Goal: Task Accomplishment & Management: Use online tool/utility

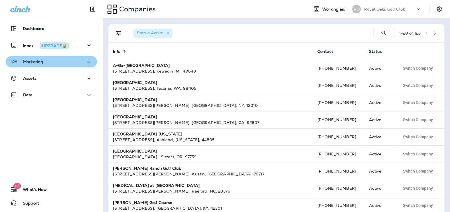
click at [62, 62] on div "Marketing" at bounding box center [51, 61] width 82 height 7
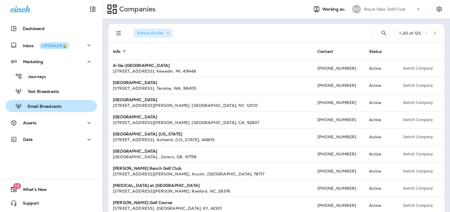
click at [62, 102] on div "Email Broadcasts" at bounding box center [51, 106] width 87 height 9
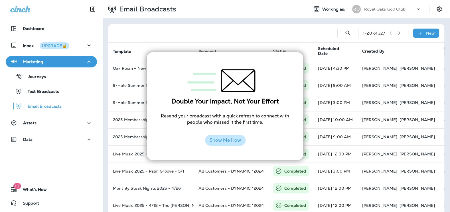
click at [230, 143] on button "Show Me How" at bounding box center [225, 140] width 40 height 11
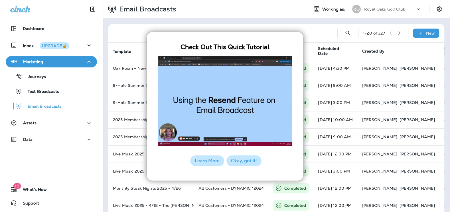
click at [253, 163] on button "Okay, got it!" at bounding box center [243, 160] width 35 height 11
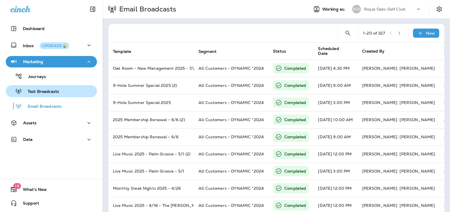
click at [41, 88] on div "Text Broadcasts" at bounding box center [33, 91] width 51 height 9
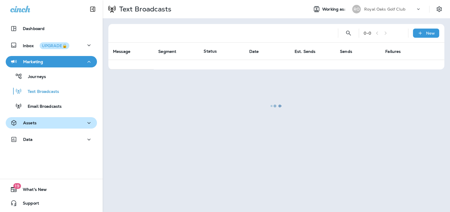
click at [31, 127] on button "Assets" at bounding box center [51, 122] width 91 height 11
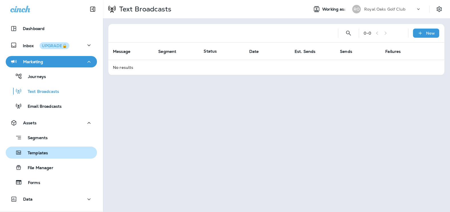
click at [39, 149] on div "Templates" at bounding box center [28, 152] width 40 height 9
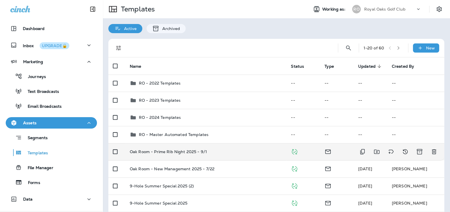
click at [217, 150] on div "Oak Room - Prime Rib Night 2025 - 9/1" at bounding box center [206, 151] width 152 height 5
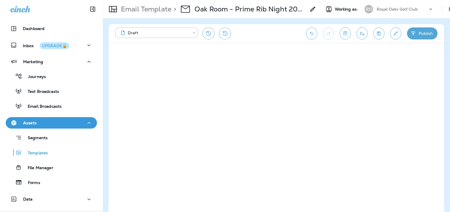
click at [412, 35] on icon "button" at bounding box center [413, 34] width 6 height 6
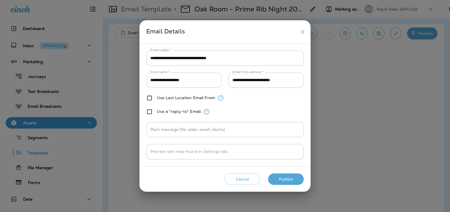
click at [285, 183] on button "Publish" at bounding box center [286, 179] width 36 height 12
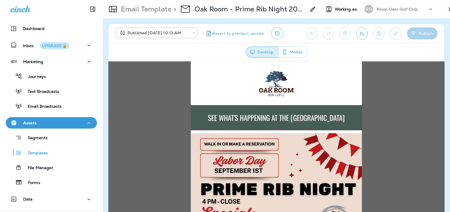
click at [360, 31] on icon "Send test email" at bounding box center [362, 34] width 6 height 6
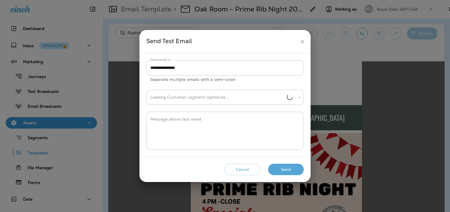
click at [293, 169] on button "Send" at bounding box center [286, 169] width 36 height 12
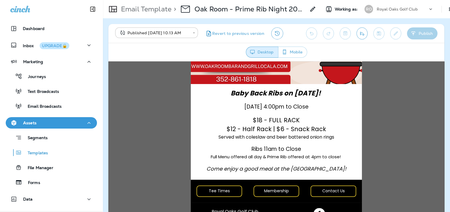
scroll to position [223, 0]
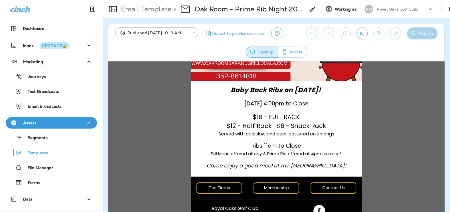
click at [63, 144] on div "Segments Templates File Manager Forms" at bounding box center [51, 158] width 91 height 60
click at [61, 155] on div "Templates" at bounding box center [51, 152] width 87 height 9
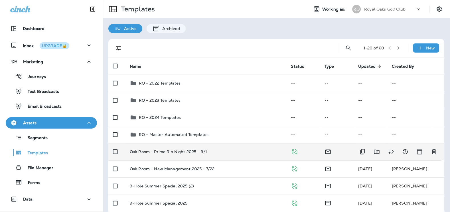
click at [201, 148] on td "Oak Room - Prime Rib Night 2025 - 9/1" at bounding box center [205, 151] width 161 height 17
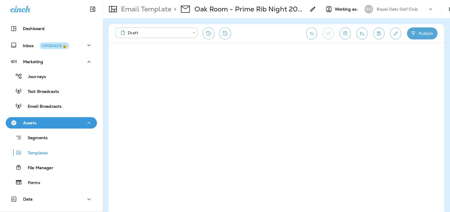
click at [418, 35] on button "Publish" at bounding box center [422, 33] width 31 height 12
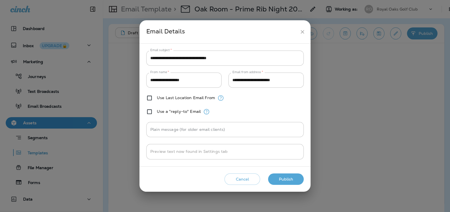
click at [284, 175] on button "Publish" at bounding box center [286, 179] width 36 height 12
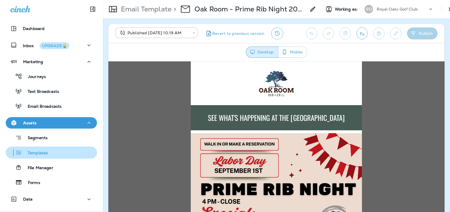
click at [42, 153] on p "Templates" at bounding box center [35, 152] width 26 height 5
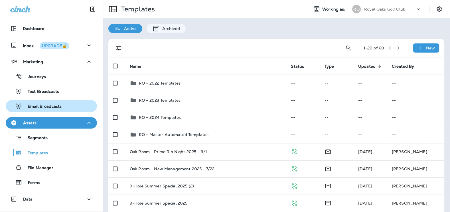
click at [74, 107] on div "Email Broadcasts" at bounding box center [51, 106] width 87 height 9
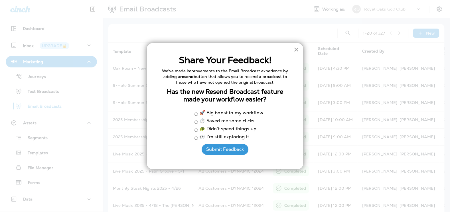
click at [295, 50] on button "×" at bounding box center [295, 49] width 5 height 9
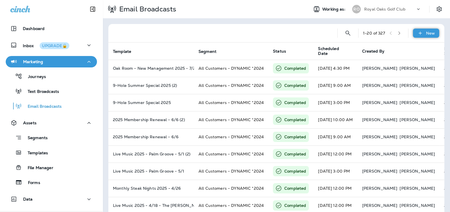
click at [418, 30] on div "New" at bounding box center [426, 33] width 26 height 9
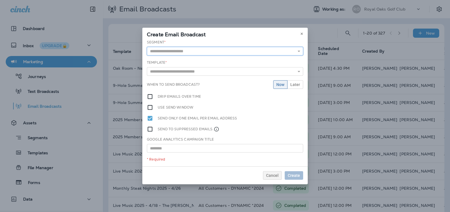
click at [197, 50] on input "text" at bounding box center [225, 51] width 156 height 9
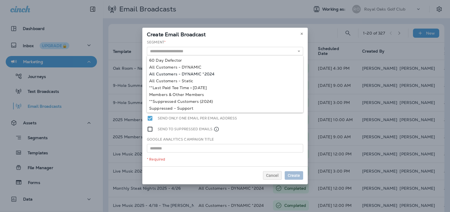
type input "**********"
click at [193, 74] on div "**********" at bounding box center [224, 103] width 165 height 126
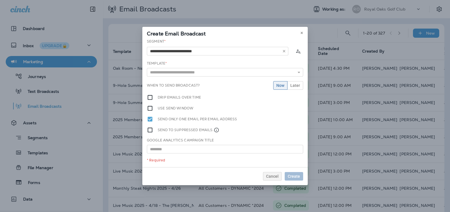
click at [193, 67] on div "Template * 2023 Membership Renewal 2023 Membership Renewal - 7/21 2023 Summer R…" at bounding box center [225, 69] width 156 height 16
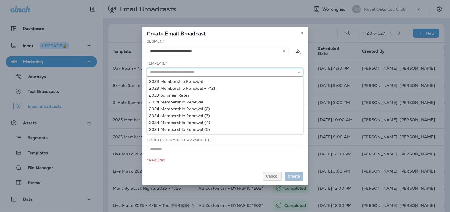
click at [192, 71] on input "text" at bounding box center [225, 72] width 156 height 9
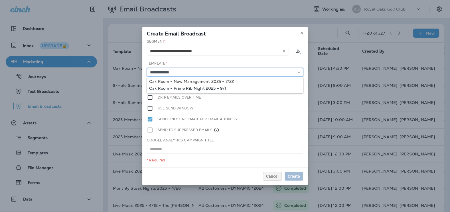
type input "**********"
click at [214, 86] on div "**********" at bounding box center [224, 103] width 165 height 128
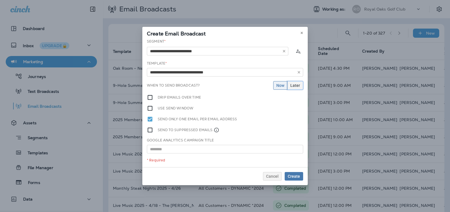
click at [292, 82] on button "Later" at bounding box center [295, 85] width 16 height 9
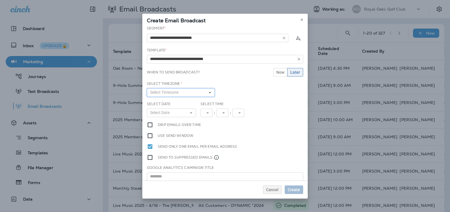
click at [187, 91] on button "Select Timezone" at bounding box center [181, 92] width 68 height 9
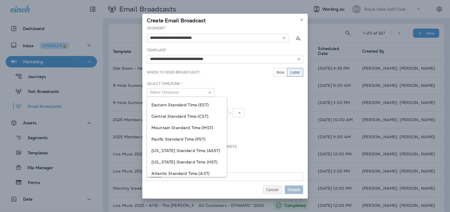
scroll to position [27, 0]
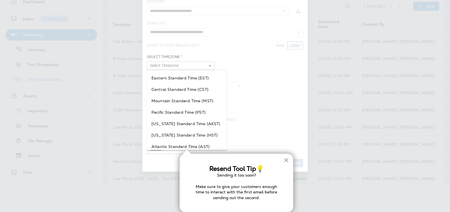
click at [185, 106] on div "Pacific Standard Time (PST)" at bounding box center [187, 111] width 80 height 11
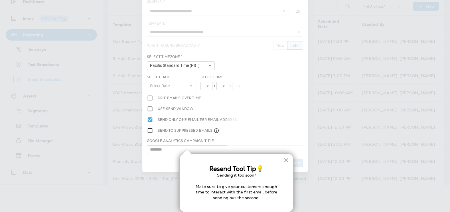
scroll to position [0, 0]
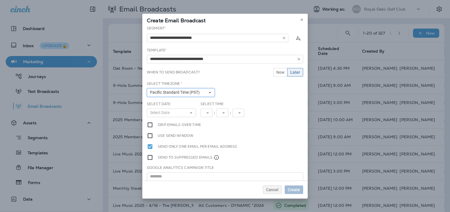
click at [198, 91] on span "Pacific Standard Time (PST)" at bounding box center [176, 92] width 52 height 5
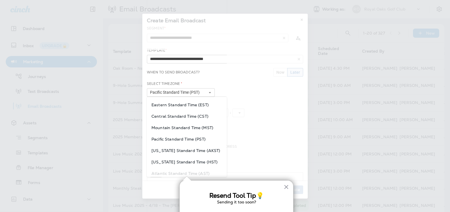
scroll to position [27, 0]
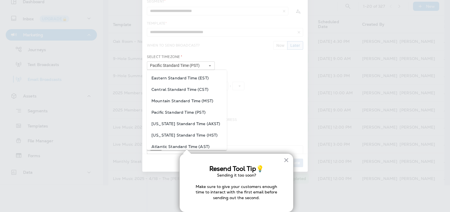
click at [186, 77] on span "Eastern Standard Time (EST)" at bounding box center [186, 78] width 71 height 5
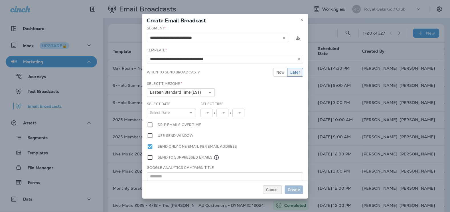
scroll to position [0, 0]
click at [183, 114] on button "Select Date" at bounding box center [171, 112] width 49 height 9
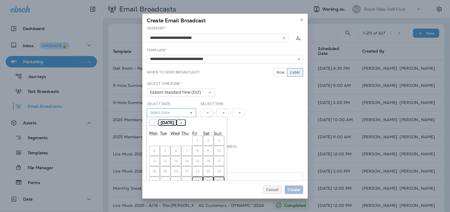
scroll to position [12, 0]
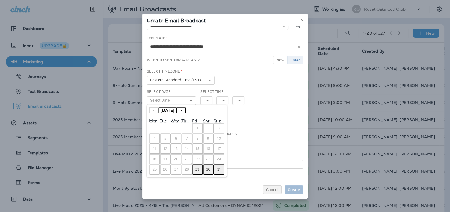
click at [198, 168] on abbr "29" at bounding box center [197, 169] width 4 height 5
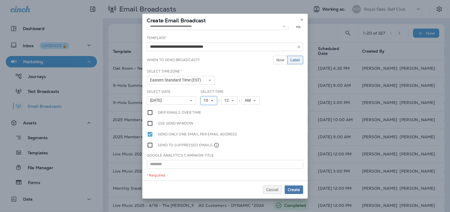
click at [210, 98] on span "10" at bounding box center [207, 100] width 7 height 5
click at [212, 177] on link "11" at bounding box center [208, 178] width 17 height 7
click at [227, 99] on span "12" at bounding box center [227, 100] width 7 height 5
click at [227, 108] on link "00" at bounding box center [229, 109] width 17 height 7
click at [183, 46] on input "**********" at bounding box center [225, 46] width 156 height 9
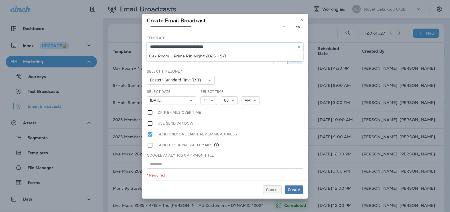
click at [183, 46] on input "**********" at bounding box center [225, 46] width 156 height 9
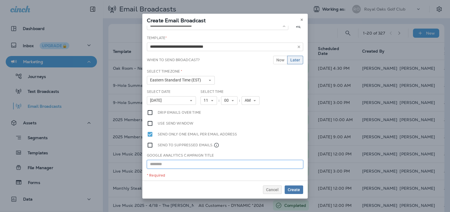
click at [183, 163] on input "text" at bounding box center [225, 164] width 156 height 9
paste input "**********"
type input "**********"
click at [298, 191] on span "Create" at bounding box center [294, 189] width 12 height 4
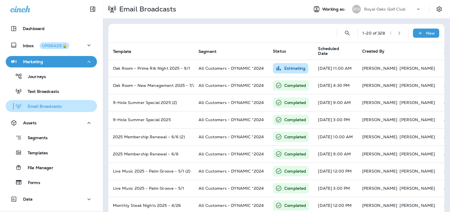
click at [29, 110] on div "Email Broadcasts" at bounding box center [35, 106] width 54 height 9
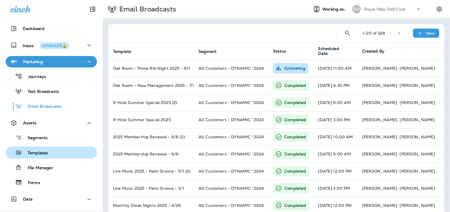
click at [54, 152] on div "Templates" at bounding box center [51, 152] width 87 height 9
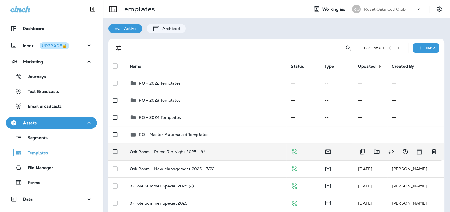
click at [238, 154] on td "Oak Room - Prime Rib Night 2025 - 9/1" at bounding box center [205, 151] width 161 height 17
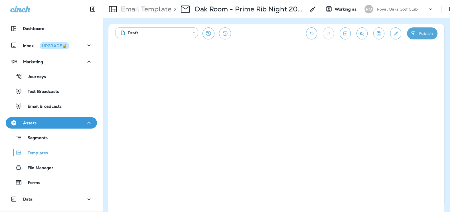
click at [392, 34] on button "Edit details" at bounding box center [395, 33] width 11 height 12
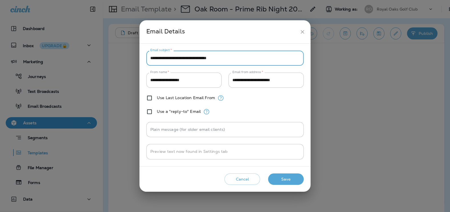
click at [203, 60] on input "**********" at bounding box center [224, 57] width 157 height 15
type input "**********"
click at [295, 184] on button "Save" at bounding box center [286, 179] width 36 height 12
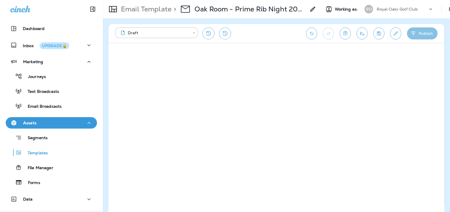
click at [414, 29] on button "Publish" at bounding box center [422, 33] width 31 height 12
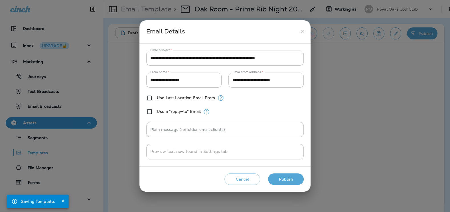
click at [279, 181] on button "Publish" at bounding box center [286, 179] width 36 height 12
